Goal: Task Accomplishment & Management: Manage account settings

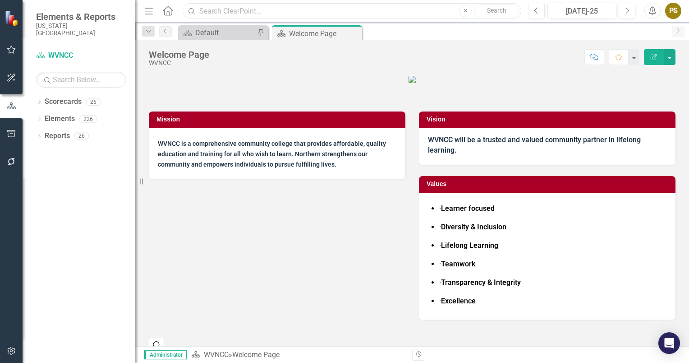
click at [221, 14] on input "text" at bounding box center [352, 11] width 339 height 16
click at [497, 9] on link "Search" at bounding box center [496, 11] width 45 height 13
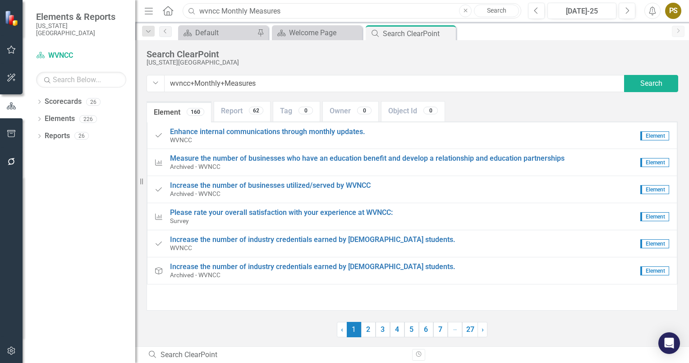
click at [222, 10] on input "wvncc Monthly Measures" at bounding box center [352, 11] width 339 height 16
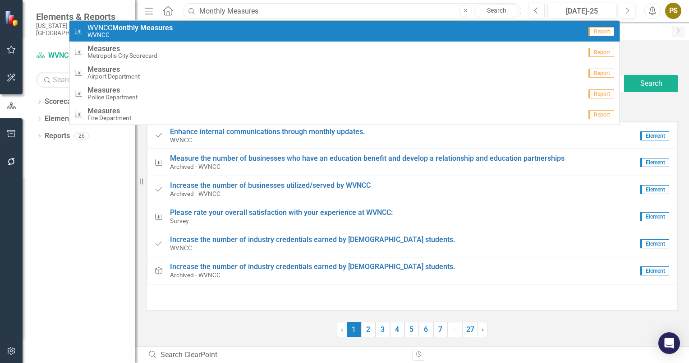
type input "Monthly Measures"
click at [97, 27] on span "WVNCC Monthly Measures" at bounding box center [130, 28] width 85 height 8
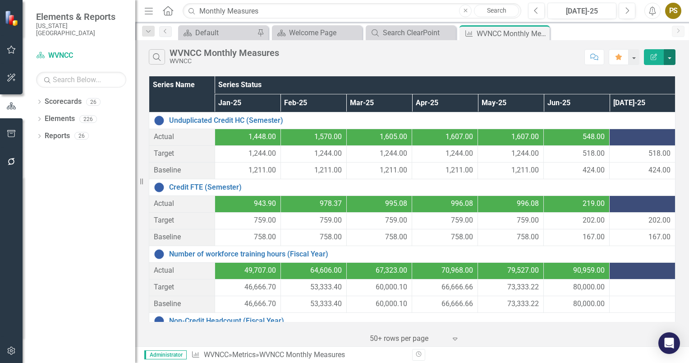
click at [670, 57] on button "button" at bounding box center [670, 57] width 12 height 16
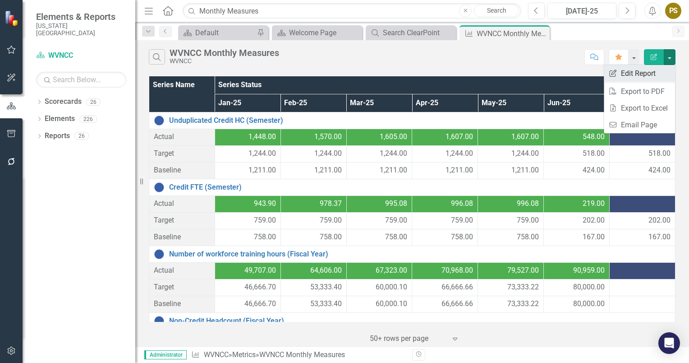
click at [634, 70] on link "Edit Report Edit Report" at bounding box center [639, 73] width 71 height 17
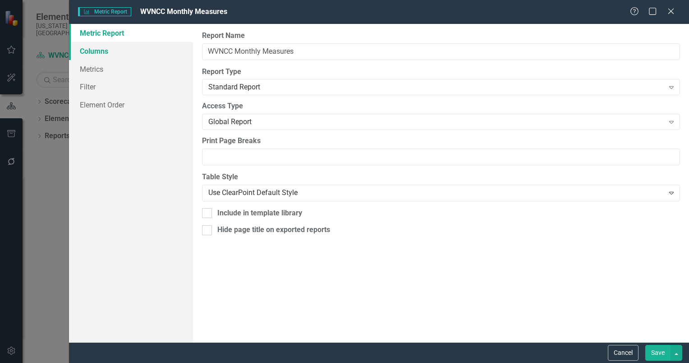
click at [89, 51] on link "Columns" at bounding box center [131, 51] width 124 height 18
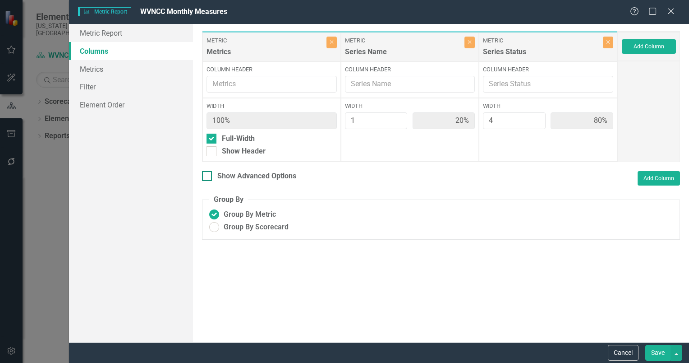
click at [205, 173] on input "Show Advanced Options" at bounding box center [205, 174] width 6 height 6
checkbox input "true"
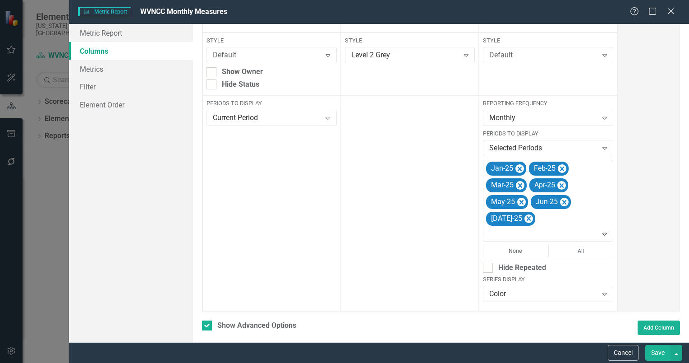
scroll to position [136, 0]
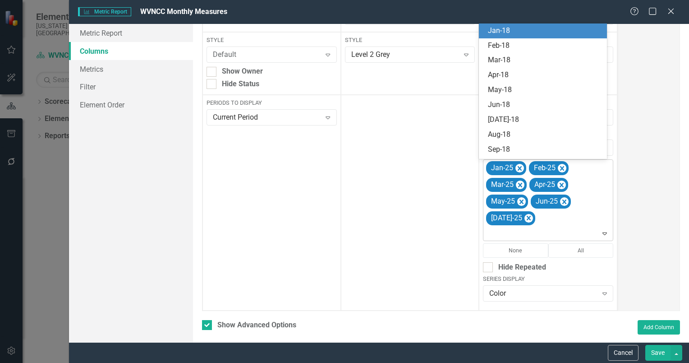
click at [534, 217] on div "Jan-25 Feb-25 Mar-25 Apr-25 May-25 Jun-25 [DATE]-25" at bounding box center [549, 200] width 128 height 80
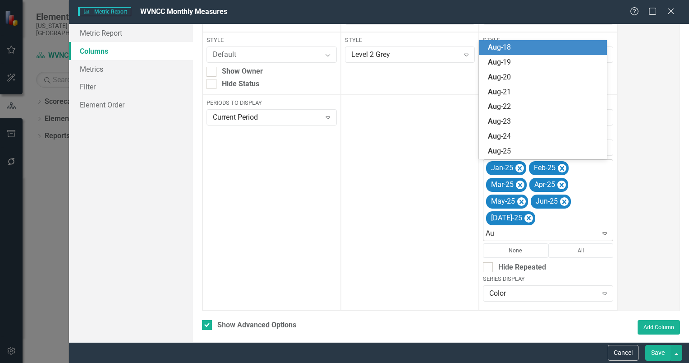
type input "Aug"
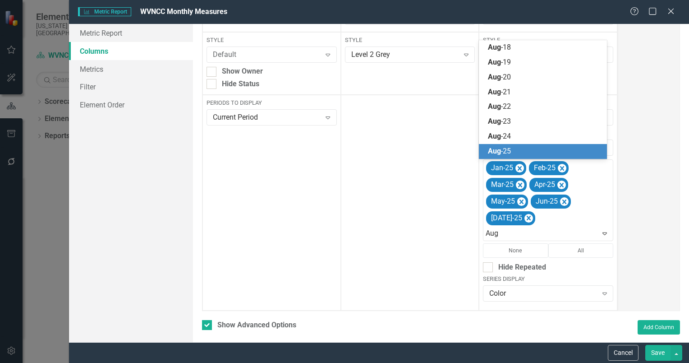
click at [502, 151] on span "Aug -25" at bounding box center [499, 151] width 23 height 9
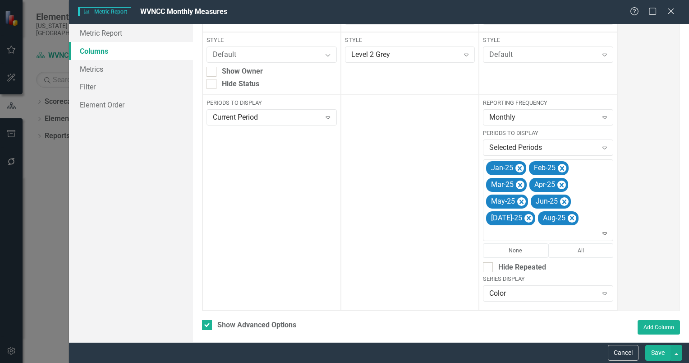
scroll to position [188, 0]
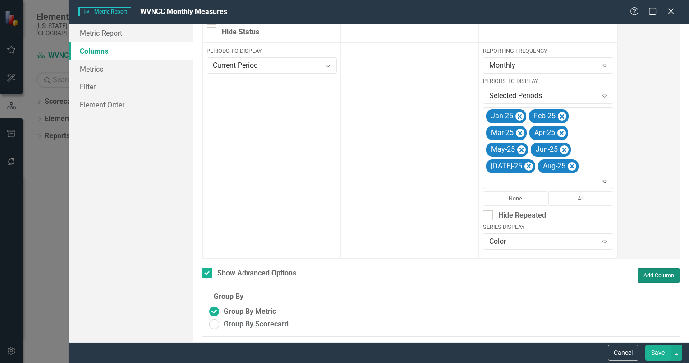
click at [638, 270] on button "Add Column" at bounding box center [659, 275] width 42 height 14
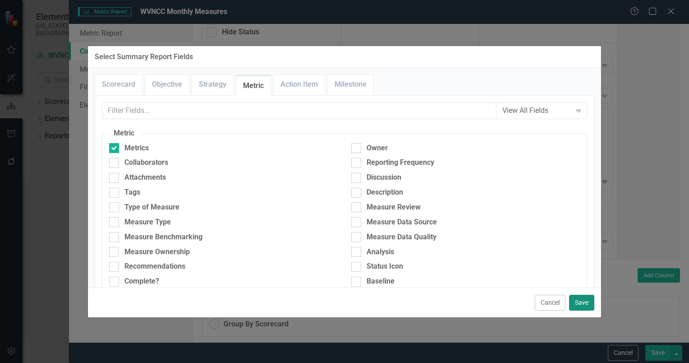
click at [581, 301] on button "Save" at bounding box center [581, 303] width 25 height 16
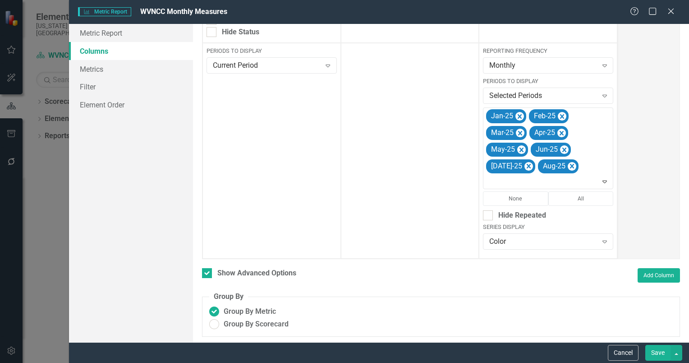
click at [661, 349] on button "Save" at bounding box center [658, 353] width 25 height 16
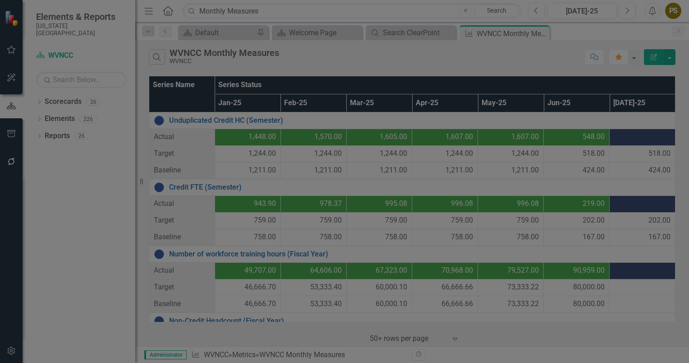
checkbox input "false"
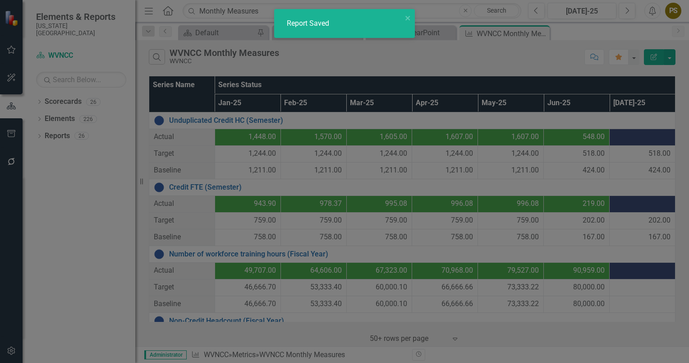
radio input "true"
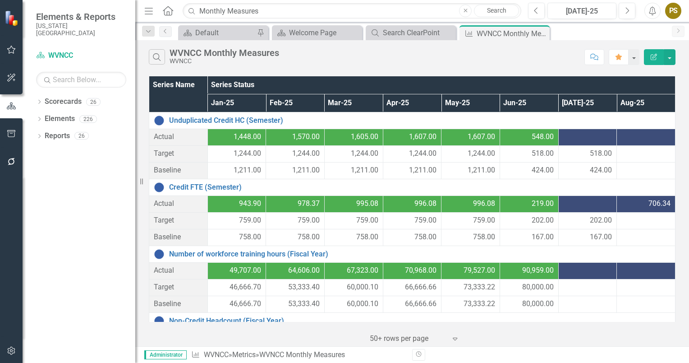
click at [574, 134] on div at bounding box center [588, 137] width 49 height 11
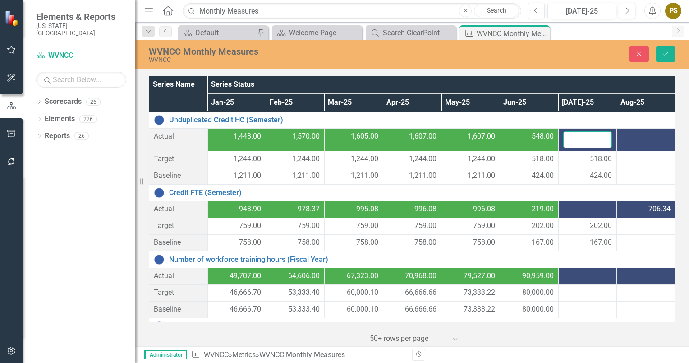
click at [577, 139] on input "number" at bounding box center [588, 139] width 49 height 17
type input "554"
click at [589, 207] on div at bounding box center [588, 209] width 49 height 11
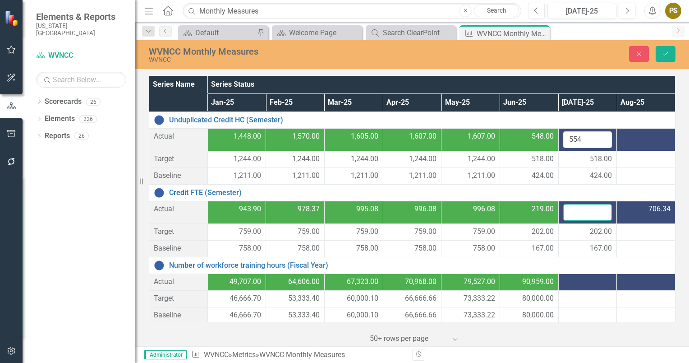
click at [577, 211] on input "number" at bounding box center [588, 212] width 49 height 17
type input "218"
click at [624, 178] on div at bounding box center [646, 176] width 49 height 11
click at [666, 51] on icon "Save" at bounding box center [666, 54] width 8 height 6
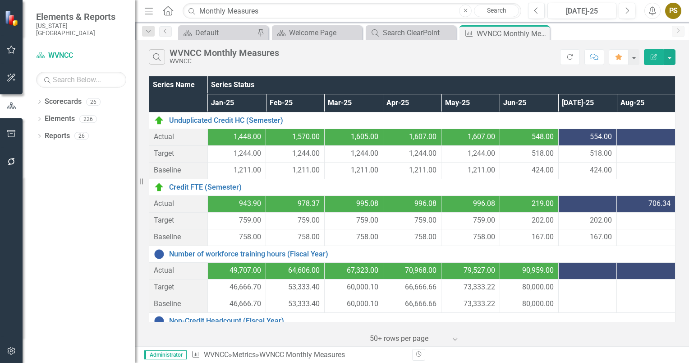
click at [581, 206] on div at bounding box center [588, 204] width 49 height 11
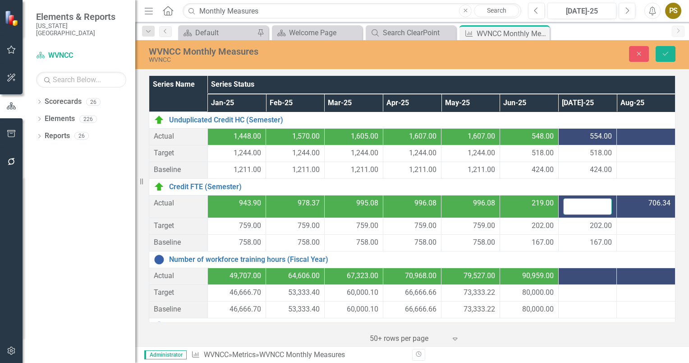
click at [581, 206] on input "number" at bounding box center [588, 206] width 49 height 17
type input "218"
click at [667, 52] on icon "Save" at bounding box center [666, 54] width 8 height 6
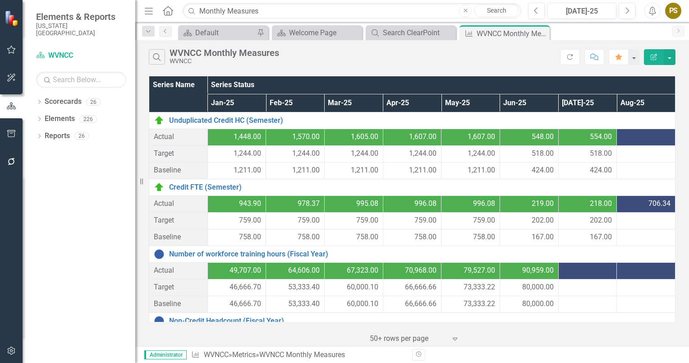
click at [626, 136] on div at bounding box center [646, 137] width 49 height 11
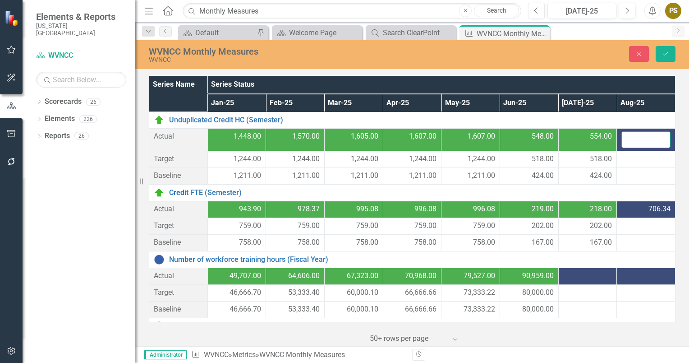
click at [626, 136] on input "number" at bounding box center [646, 139] width 49 height 17
click at [631, 138] on input "number" at bounding box center [646, 139] width 49 height 17
type input "1346"
click at [632, 207] on div "706.34" at bounding box center [646, 209] width 49 height 10
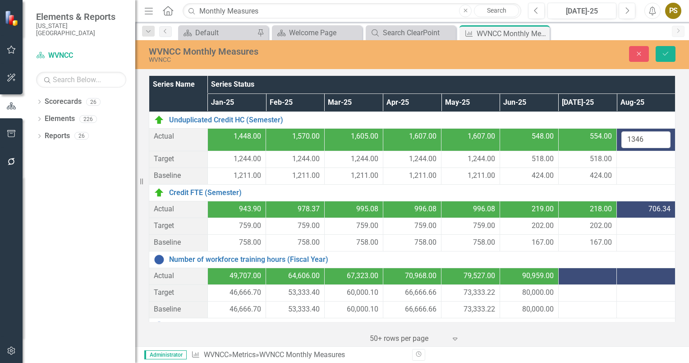
click at [629, 208] on div "706.34" at bounding box center [646, 209] width 49 height 10
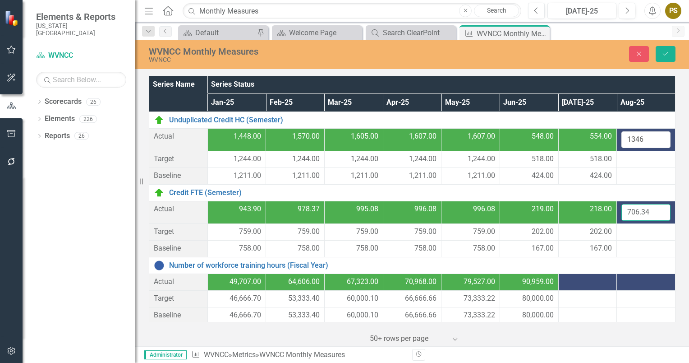
drag, startPoint x: 629, startPoint y: 208, endPoint x: 611, endPoint y: 217, distance: 20.0
click at [617, 217] on td "706.34" at bounding box center [646, 212] width 59 height 23
type input "909.57"
click at [617, 217] on td "909.57" at bounding box center [646, 212] width 59 height 23
click at [622, 157] on div at bounding box center [646, 159] width 49 height 11
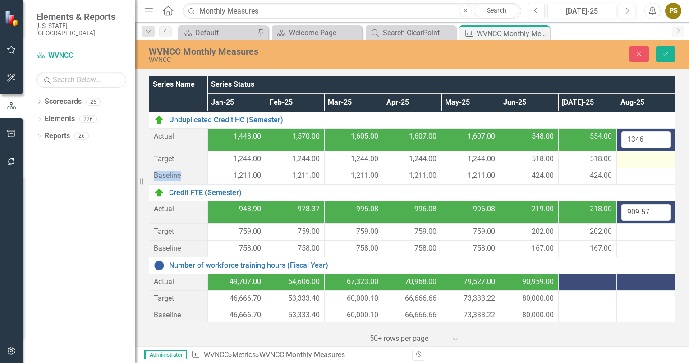
click at [622, 157] on div at bounding box center [646, 159] width 49 height 11
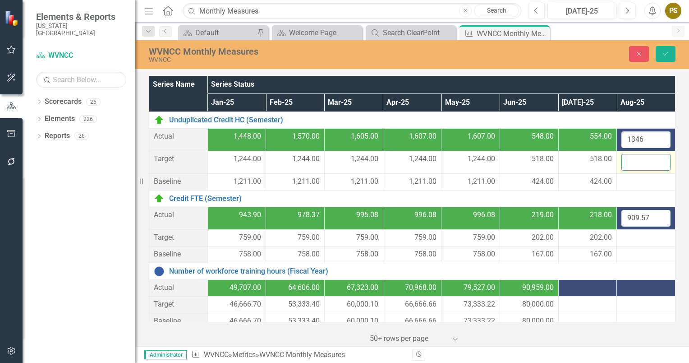
click at [622, 157] on input "number" at bounding box center [646, 162] width 49 height 17
type input "1681"
click at [623, 179] on div at bounding box center [646, 181] width 49 height 11
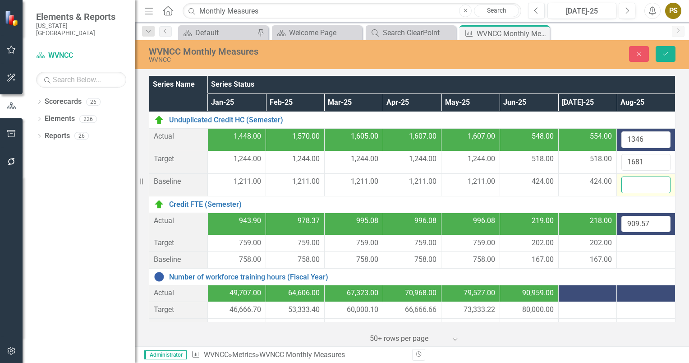
click at [623, 179] on input "number" at bounding box center [646, 184] width 49 height 17
type input "1402"
click at [665, 48] on button "Save" at bounding box center [666, 54] width 20 height 16
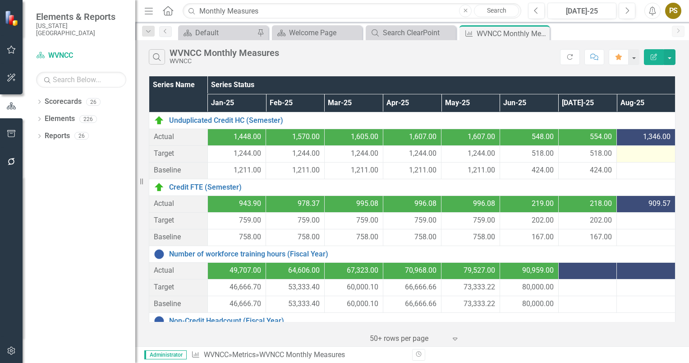
click at [630, 155] on div at bounding box center [646, 153] width 49 height 11
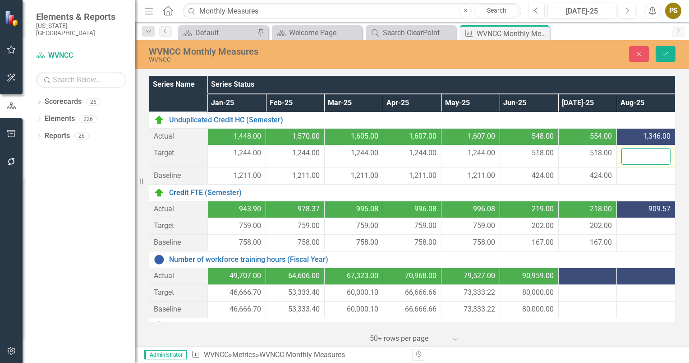
click at [630, 155] on input "number" at bounding box center [646, 156] width 49 height 17
type input "1402"
click at [622, 173] on div at bounding box center [646, 176] width 49 height 11
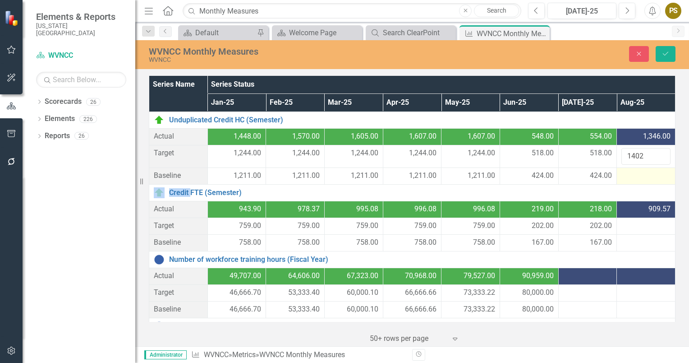
click at [622, 173] on div at bounding box center [646, 176] width 49 height 11
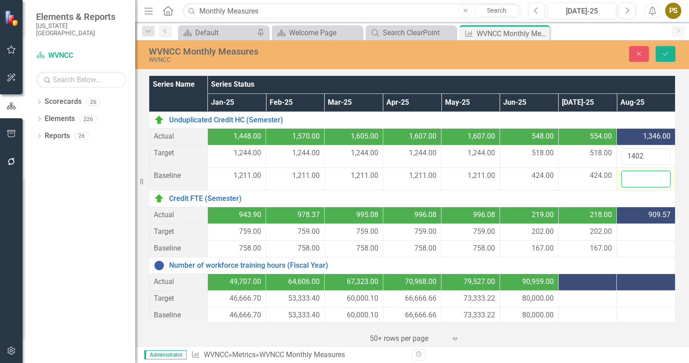
click at [622, 175] on input "number" at bounding box center [646, 179] width 49 height 17
type input "1681"
drag, startPoint x: 638, startPoint y: 154, endPoint x: 615, endPoint y: 157, distance: 23.2
click at [622, 157] on input "1402" at bounding box center [646, 156] width 49 height 17
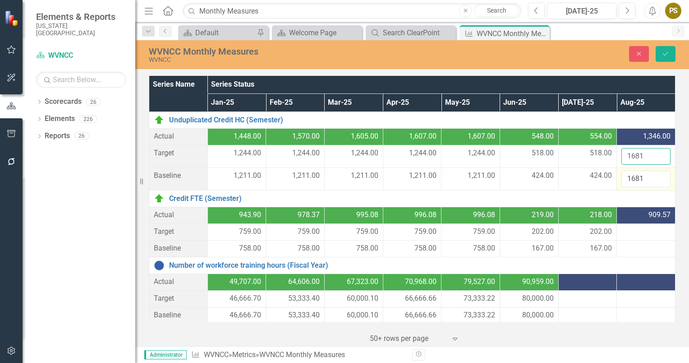
type input "1681"
drag, startPoint x: 640, startPoint y: 177, endPoint x: 617, endPoint y: 178, distance: 22.6
click at [622, 178] on input "1681" at bounding box center [646, 179] width 49 height 17
type input "1402"
click at [663, 48] on button "Save" at bounding box center [666, 54] width 20 height 16
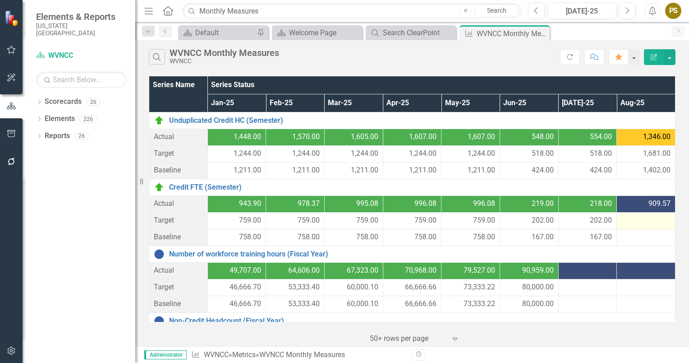
click at [626, 220] on div at bounding box center [646, 220] width 49 height 11
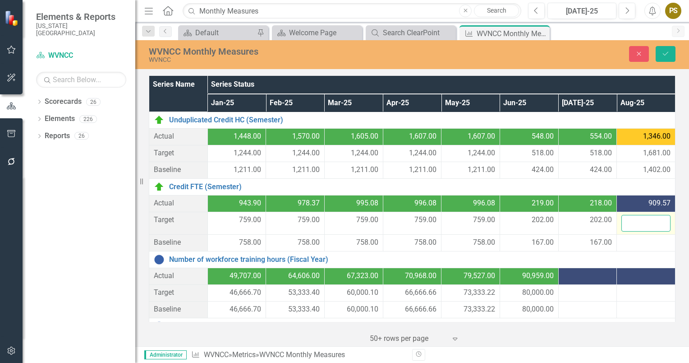
click at [626, 220] on input "number" at bounding box center [646, 223] width 49 height 17
type input "1095"
click at [624, 241] on div at bounding box center [646, 242] width 49 height 11
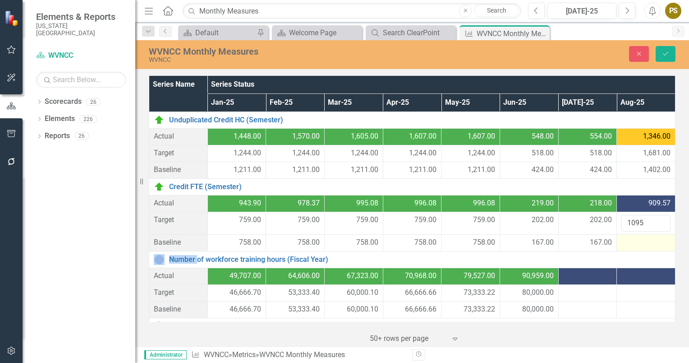
click at [624, 241] on div at bounding box center [646, 242] width 49 height 11
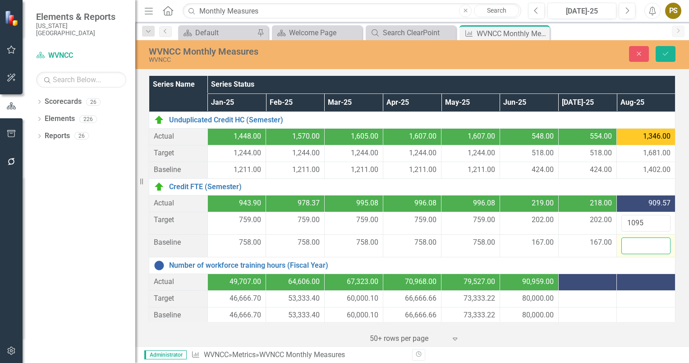
click at [624, 241] on input "number" at bounding box center [646, 245] width 49 height 17
type input "874"
click at [666, 54] on icon "Save" at bounding box center [666, 54] width 8 height 6
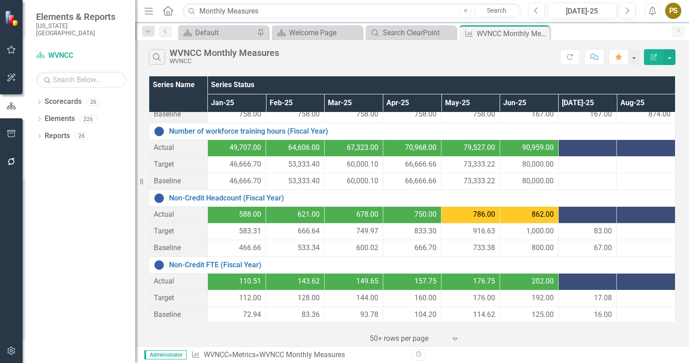
scroll to position [123, 0]
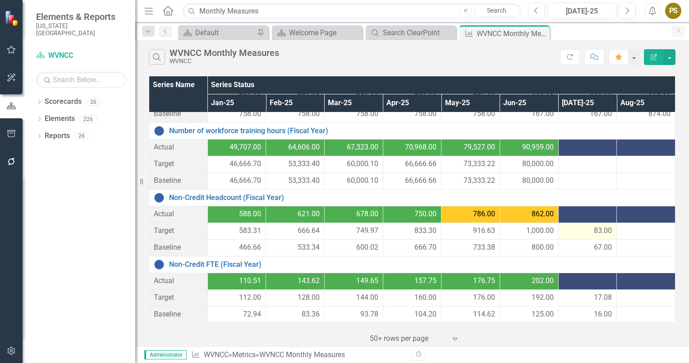
drag, startPoint x: 580, startPoint y: 228, endPoint x: 566, endPoint y: 231, distance: 14.2
click at [566, 231] on div "83.00" at bounding box center [588, 231] width 49 height 10
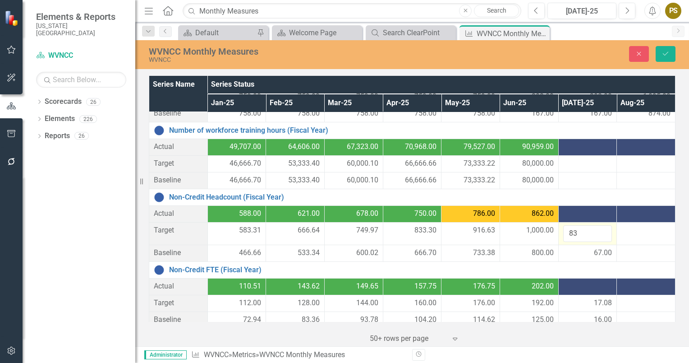
click at [566, 231] on input "83" at bounding box center [588, 233] width 49 height 17
type input "92"
click at [630, 251] on div at bounding box center [646, 253] width 49 height 11
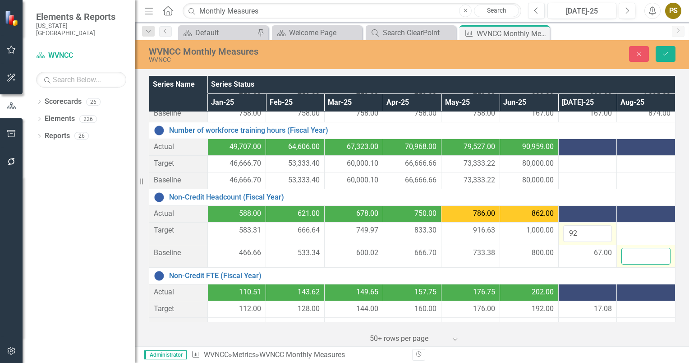
click at [630, 251] on input "number" at bounding box center [646, 256] width 49 height 17
type input "134"
click at [622, 230] on div at bounding box center [646, 230] width 49 height 11
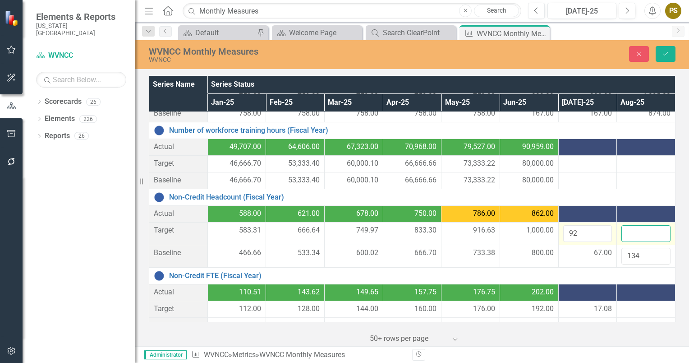
click at [622, 230] on input "number" at bounding box center [646, 233] width 49 height 17
type input "183"
click at [665, 51] on icon "Save" at bounding box center [666, 54] width 8 height 6
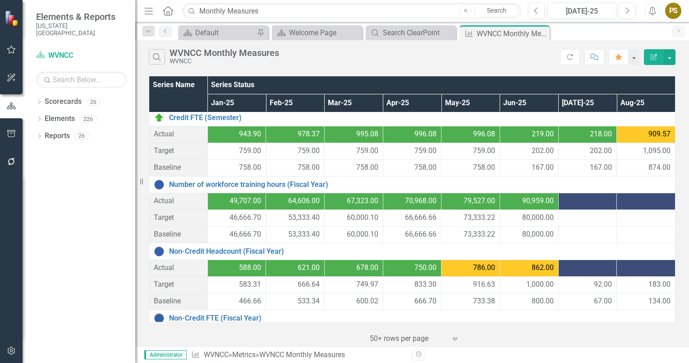
scroll to position [69, 0]
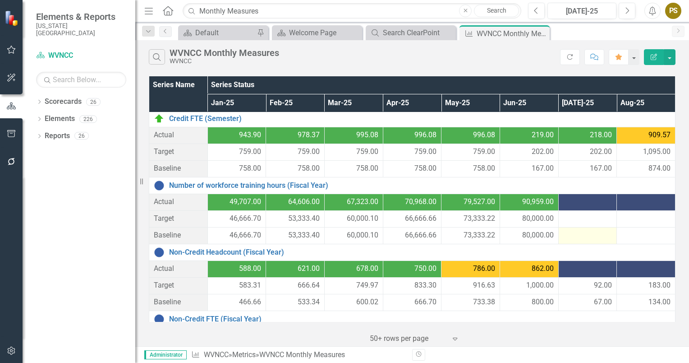
click at [564, 235] on div at bounding box center [588, 235] width 49 height 11
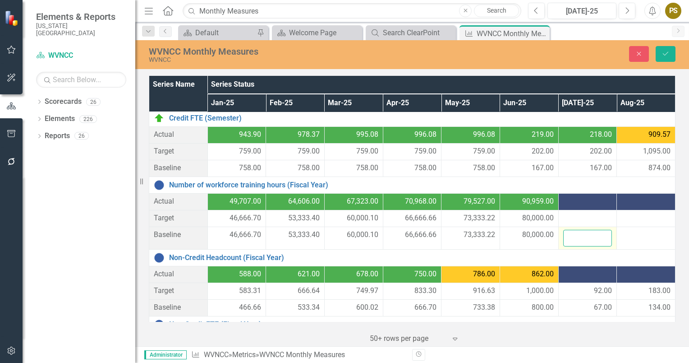
click at [564, 235] on input "number" at bounding box center [588, 238] width 49 height 17
type input "6666.67"
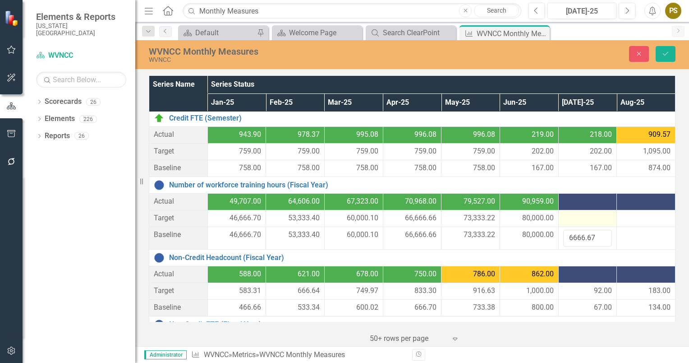
click at [566, 217] on div at bounding box center [588, 218] width 49 height 11
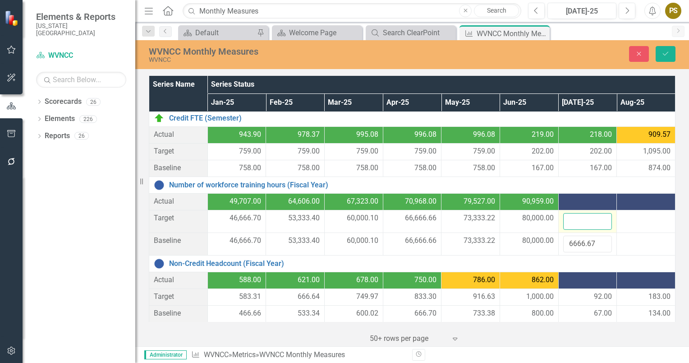
click at [566, 217] on input "number" at bounding box center [588, 221] width 49 height 17
type input "7687.50"
click at [627, 217] on div at bounding box center [646, 218] width 49 height 11
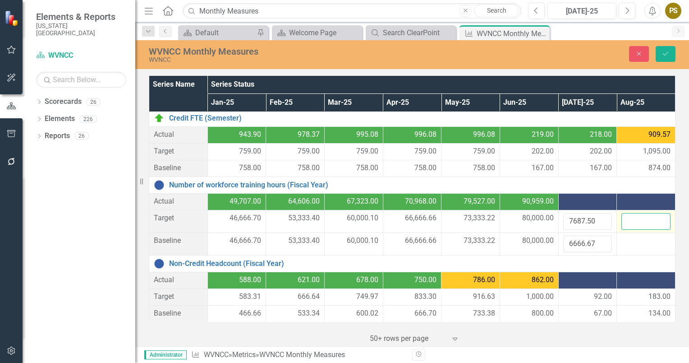
click at [627, 217] on input "number" at bounding box center [646, 221] width 49 height 17
type input "15375"
click at [626, 241] on div at bounding box center [646, 241] width 49 height 11
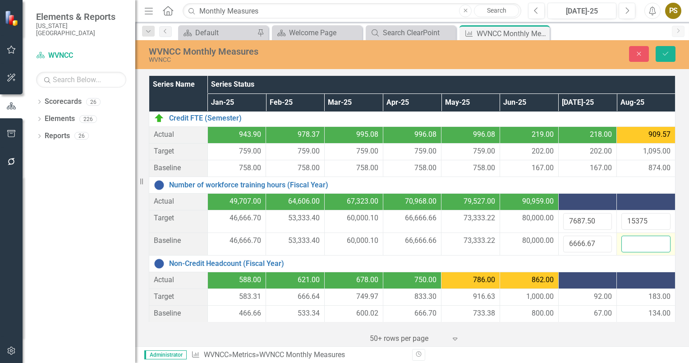
click at [626, 241] on input "number" at bounding box center [646, 244] width 49 height 17
type input "13333.32"
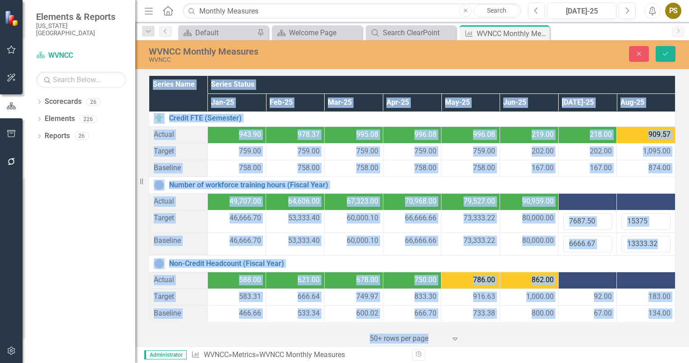
drag, startPoint x: 628, startPoint y: 328, endPoint x: 671, endPoint y: 134, distance: 198.8
click at [671, 134] on div "Series Name Series Status Jan-25 Feb-25 Mar-25 Apr-25 May-25 Jun-25 [DATE]-25 A…" at bounding box center [412, 210] width 554 height 273
drag, startPoint x: 671, startPoint y: 134, endPoint x: 665, endPoint y: 52, distance: 82.0
click at [665, 52] on icon "Save" at bounding box center [666, 54] width 8 height 6
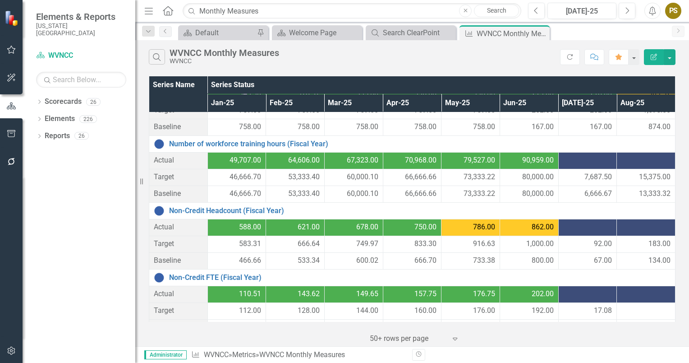
scroll to position [123, 0]
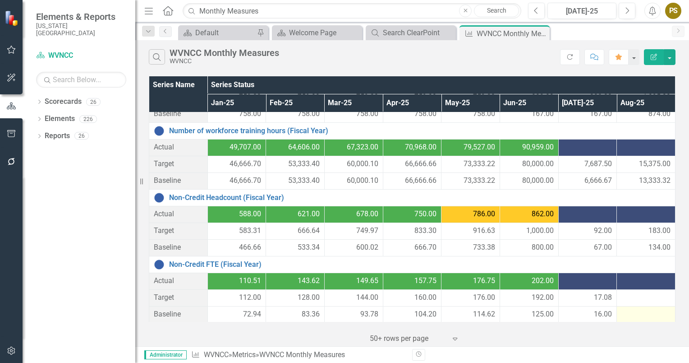
click at [631, 315] on div at bounding box center [646, 314] width 49 height 11
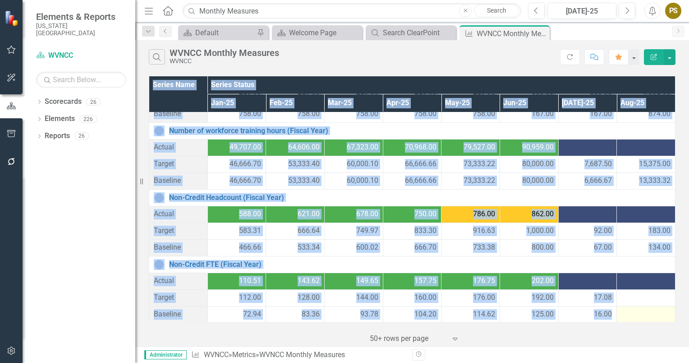
click at [631, 315] on div at bounding box center [646, 314] width 49 height 11
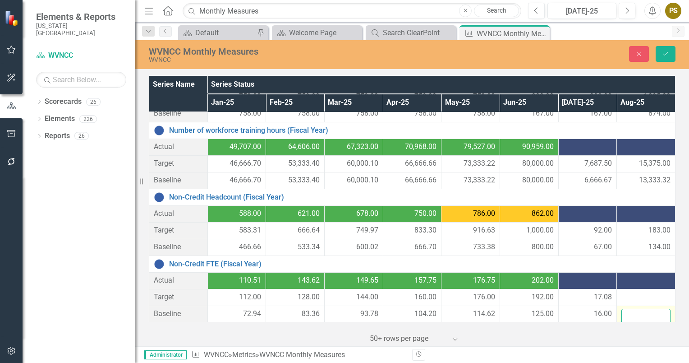
click at [631, 315] on input "number" at bounding box center [646, 317] width 49 height 17
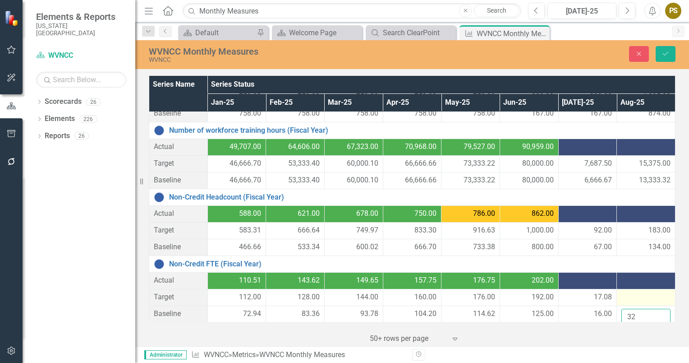
type input "32"
drag, startPoint x: 622, startPoint y: 291, endPoint x: 624, endPoint y: 296, distance: 5.1
drag, startPoint x: 624, startPoint y: 296, endPoint x: 617, endPoint y: 299, distance: 6.9
click at [622, 299] on div at bounding box center [646, 297] width 49 height 11
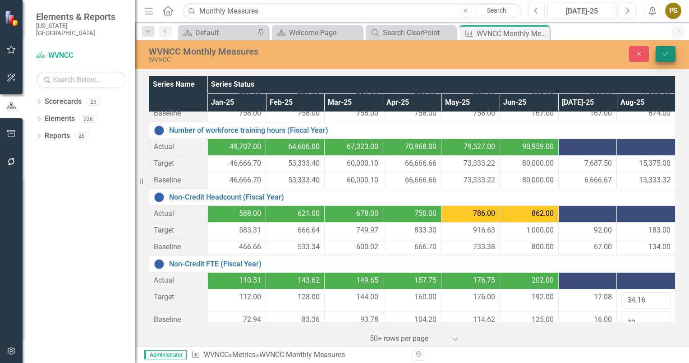
type input "34.16"
click at [661, 54] on button "Save" at bounding box center [666, 54] width 20 height 16
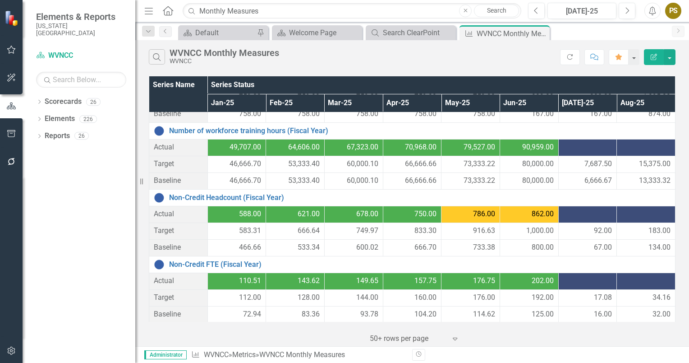
click at [569, 148] on div at bounding box center [588, 147] width 49 height 11
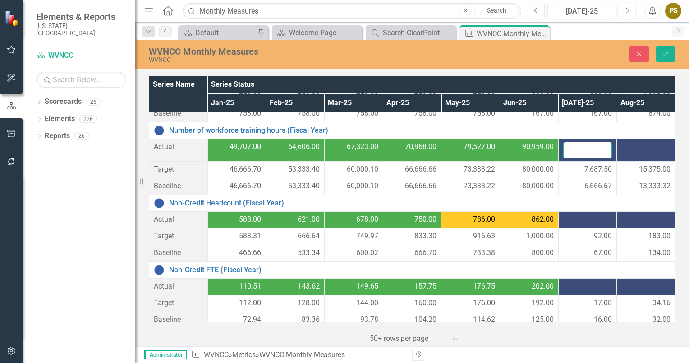
click at [569, 148] on input "number" at bounding box center [588, 150] width 49 height 17
click at [628, 149] on div at bounding box center [646, 147] width 49 height 11
click at [628, 149] on input "number" at bounding box center [646, 150] width 49 height 17
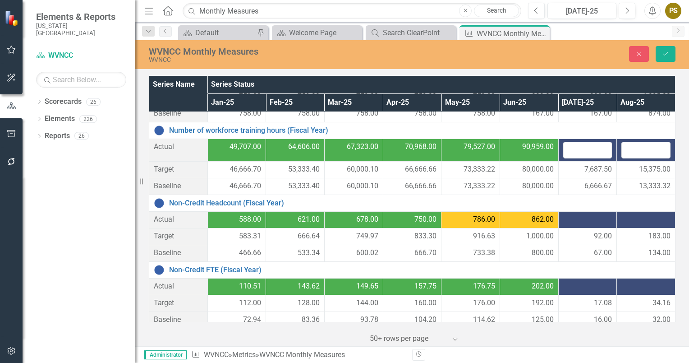
click at [634, 218] on div at bounding box center [646, 219] width 49 height 11
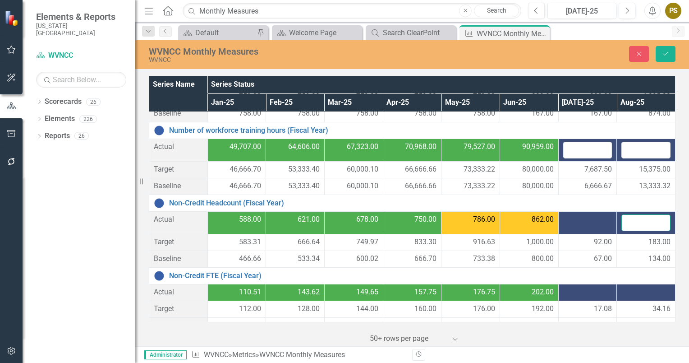
click at [634, 218] on input "number" at bounding box center [646, 222] width 49 height 17
type input "257"
click at [633, 291] on div at bounding box center [646, 292] width 49 height 11
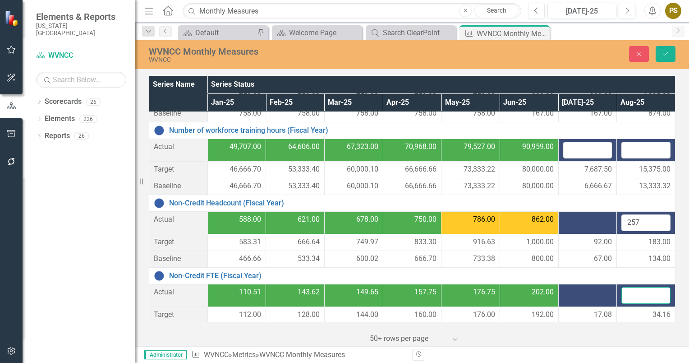
click at [633, 291] on input "number" at bounding box center [646, 295] width 49 height 17
type input "60.13"
click at [625, 150] on input "number" at bounding box center [646, 150] width 49 height 17
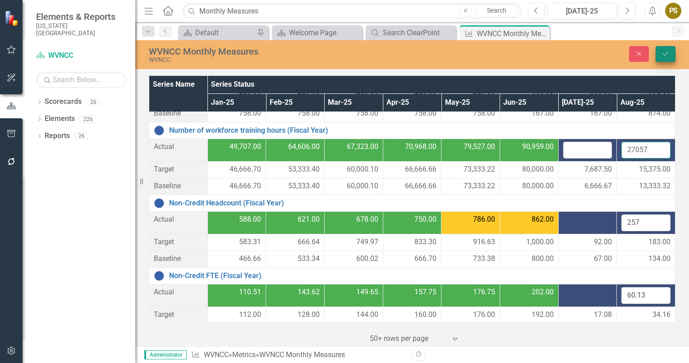
type input "27057"
click at [665, 49] on button "Save" at bounding box center [666, 54] width 20 height 16
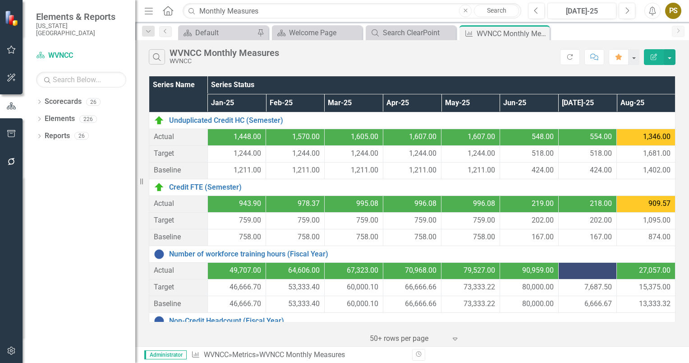
click at [564, 271] on div at bounding box center [588, 270] width 49 height 11
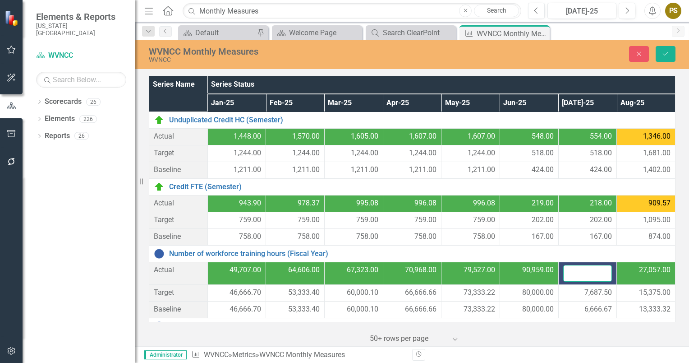
click at [564, 271] on input "number" at bounding box center [588, 273] width 49 height 17
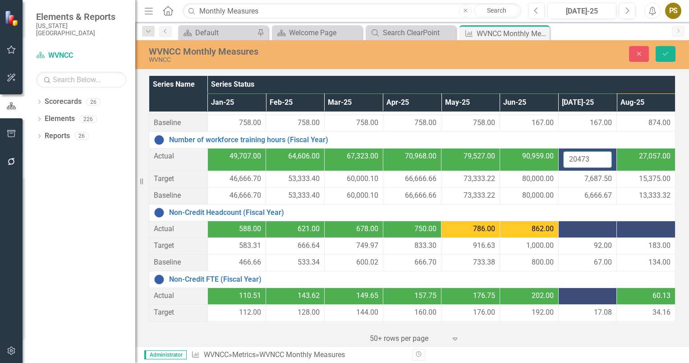
scroll to position [129, 0]
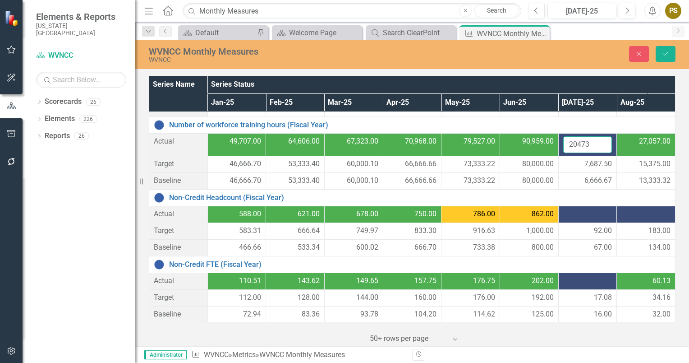
type input "20473"
click at [576, 280] on div at bounding box center [588, 281] width 49 height 11
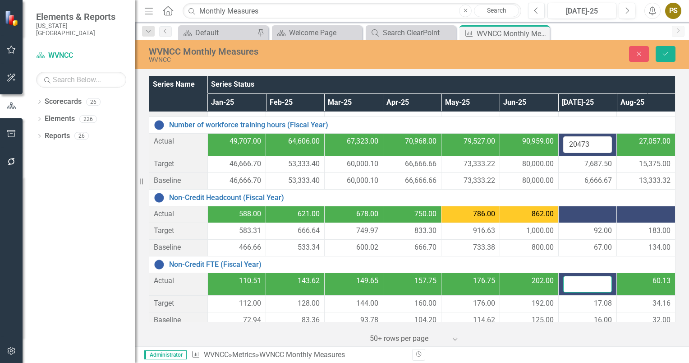
click at [576, 280] on input "number" at bounding box center [588, 284] width 49 height 17
type input "45.54"
click at [567, 212] on div at bounding box center [588, 214] width 49 height 11
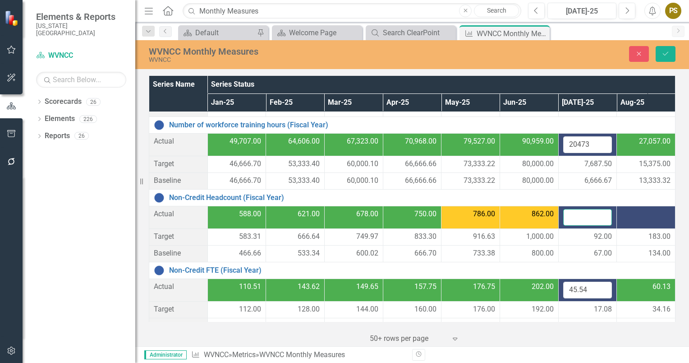
click at [567, 212] on input "number" at bounding box center [588, 217] width 49 height 17
click at [666, 52] on icon "Save" at bounding box center [666, 54] width 8 height 6
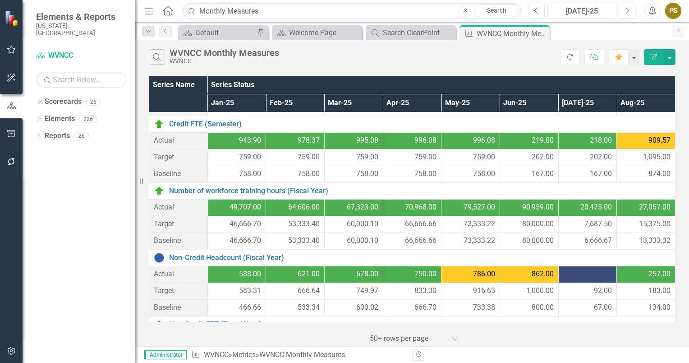
scroll to position [87, 0]
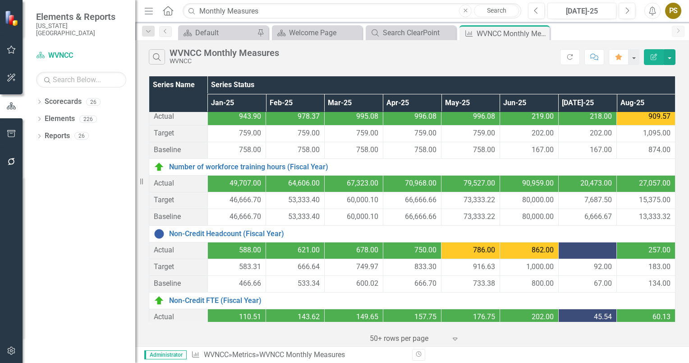
click at [574, 248] on div at bounding box center [588, 250] width 49 height 11
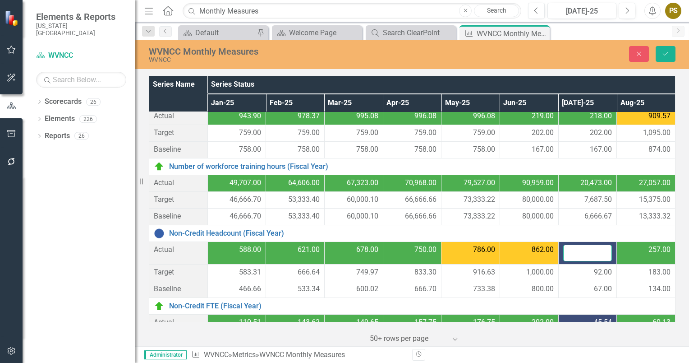
click at [574, 248] on input "number" at bounding box center [588, 253] width 49 height 17
type input "191"
click at [666, 51] on icon "Save" at bounding box center [666, 54] width 8 height 6
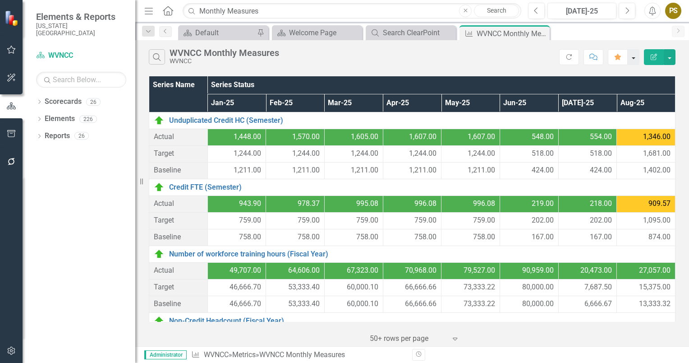
click at [635, 58] on button "button" at bounding box center [634, 57] width 12 height 16
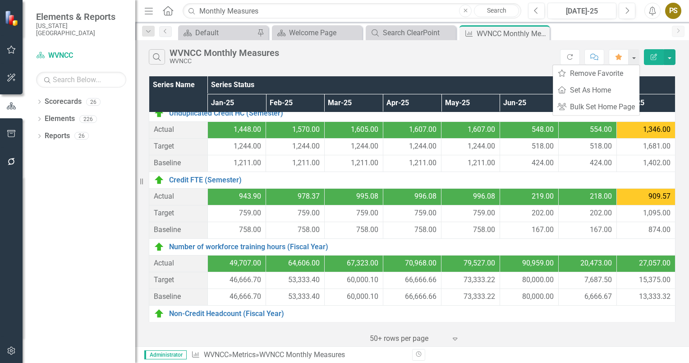
scroll to position [0, 0]
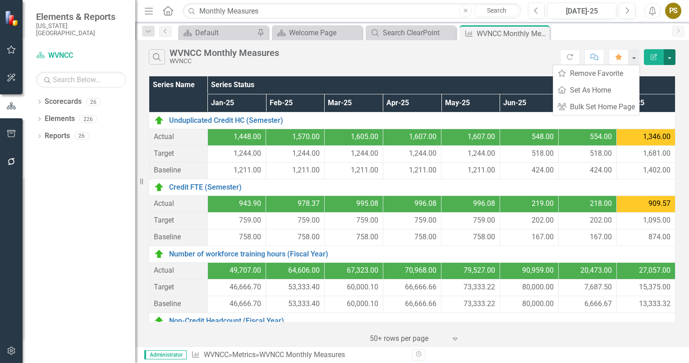
click at [669, 59] on button "button" at bounding box center [670, 57] width 12 height 16
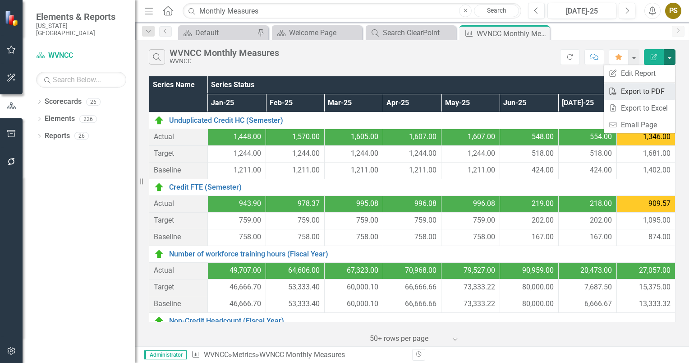
click at [633, 90] on link "PDF Export to PDF" at bounding box center [639, 91] width 71 height 17
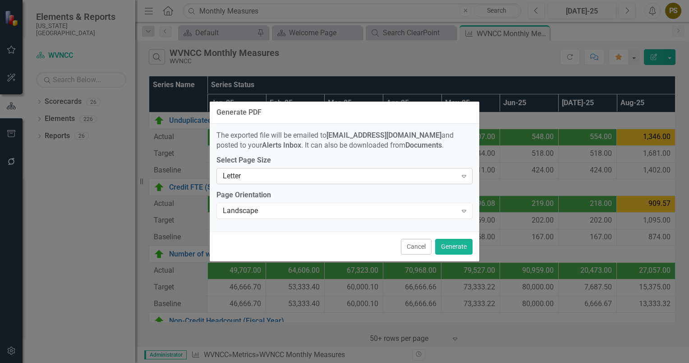
click at [464, 177] on icon "Expand" at bounding box center [464, 175] width 9 height 7
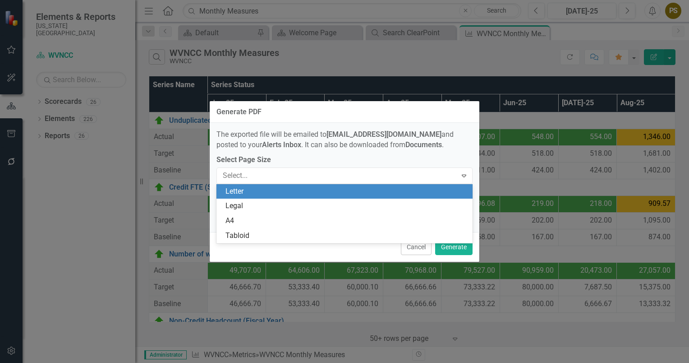
click at [417, 191] on div "Letter" at bounding box center [347, 191] width 242 height 10
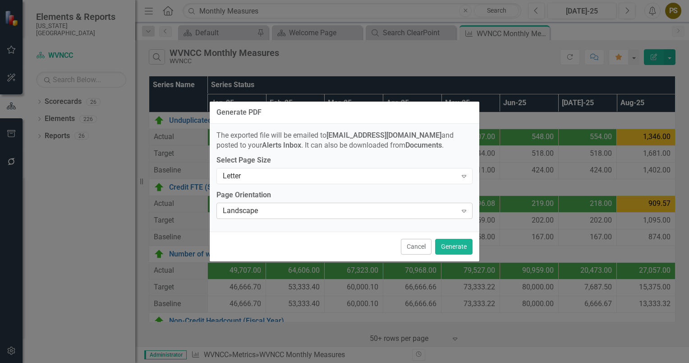
click at [464, 211] on icon "Expand" at bounding box center [464, 210] width 9 height 7
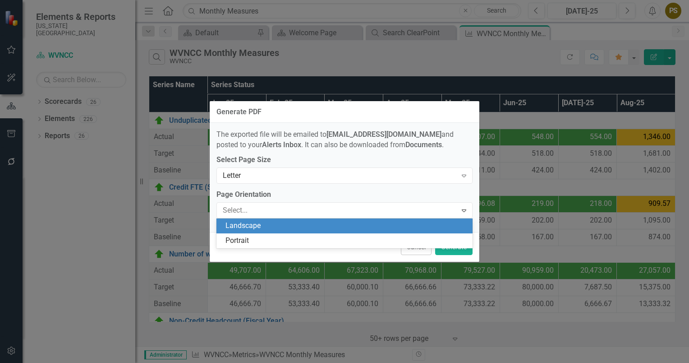
click at [372, 222] on div "Landscape" at bounding box center [347, 226] width 242 height 10
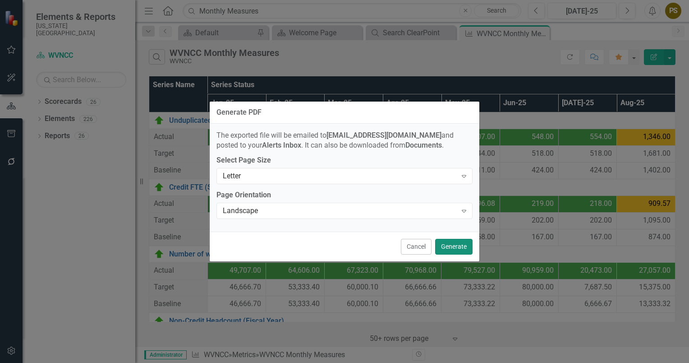
click at [451, 245] on button "Generate" at bounding box center [453, 247] width 37 height 16
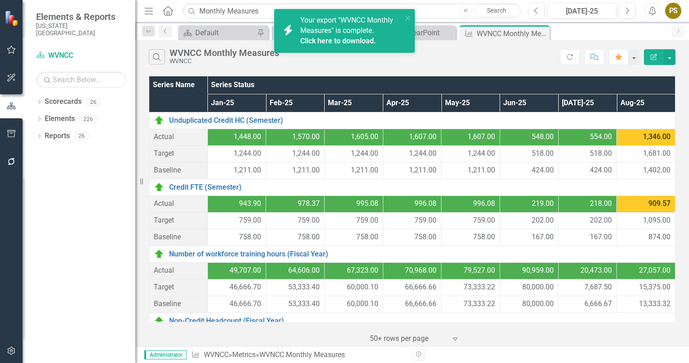
click at [316, 33] on span "Your export "WVNCC Monthly Measures" is complete. Click here to download." at bounding box center [351, 31] width 100 height 31
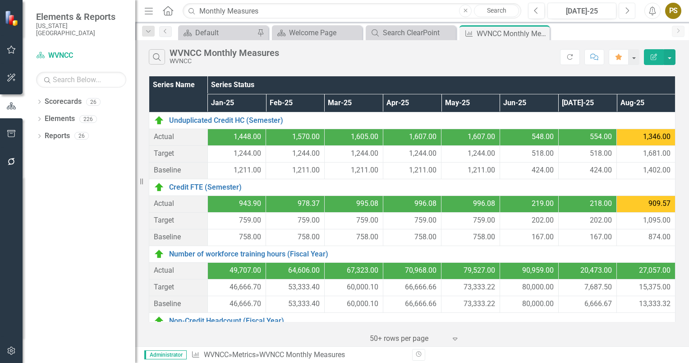
click at [625, 10] on icon "Next" at bounding box center [627, 11] width 5 height 8
click at [668, 57] on button "button" at bounding box center [670, 57] width 12 height 16
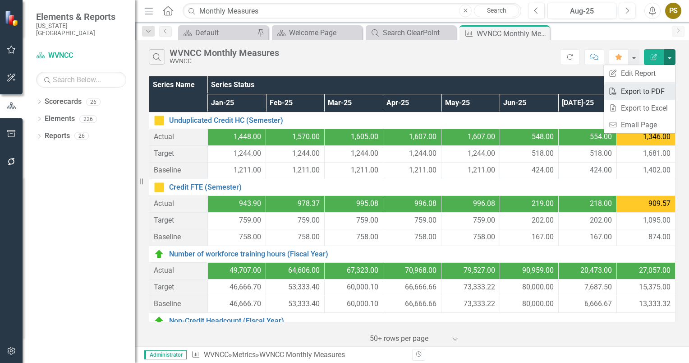
click at [623, 91] on link "PDF Export to PDF" at bounding box center [639, 91] width 71 height 17
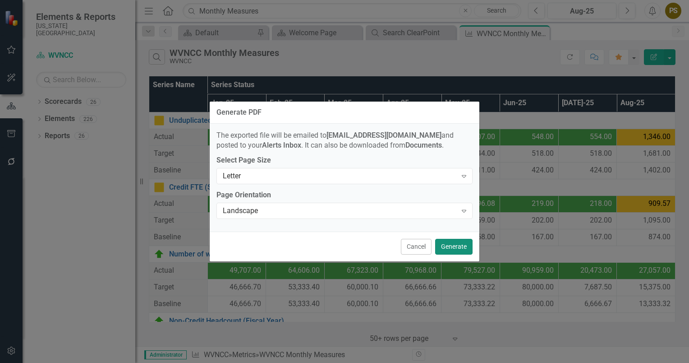
click at [446, 244] on button "Generate" at bounding box center [453, 247] width 37 height 16
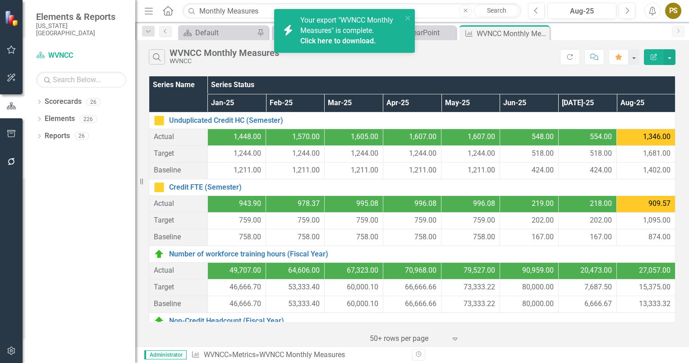
click at [319, 24] on span "Your export "WVNCC Monthly Measures" is complete. Click here to download." at bounding box center [351, 31] width 100 height 31
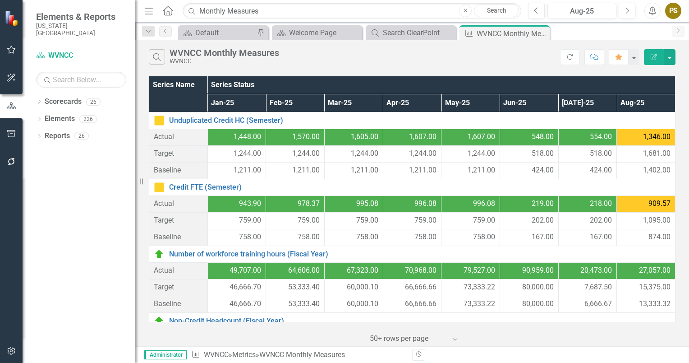
click at [319, 24] on div "Dropdown Search Scorecard Default Pin Scorecard Welcome Page Close Search Searc…" at bounding box center [412, 31] width 554 height 18
